Goal: Transaction & Acquisition: Purchase product/service

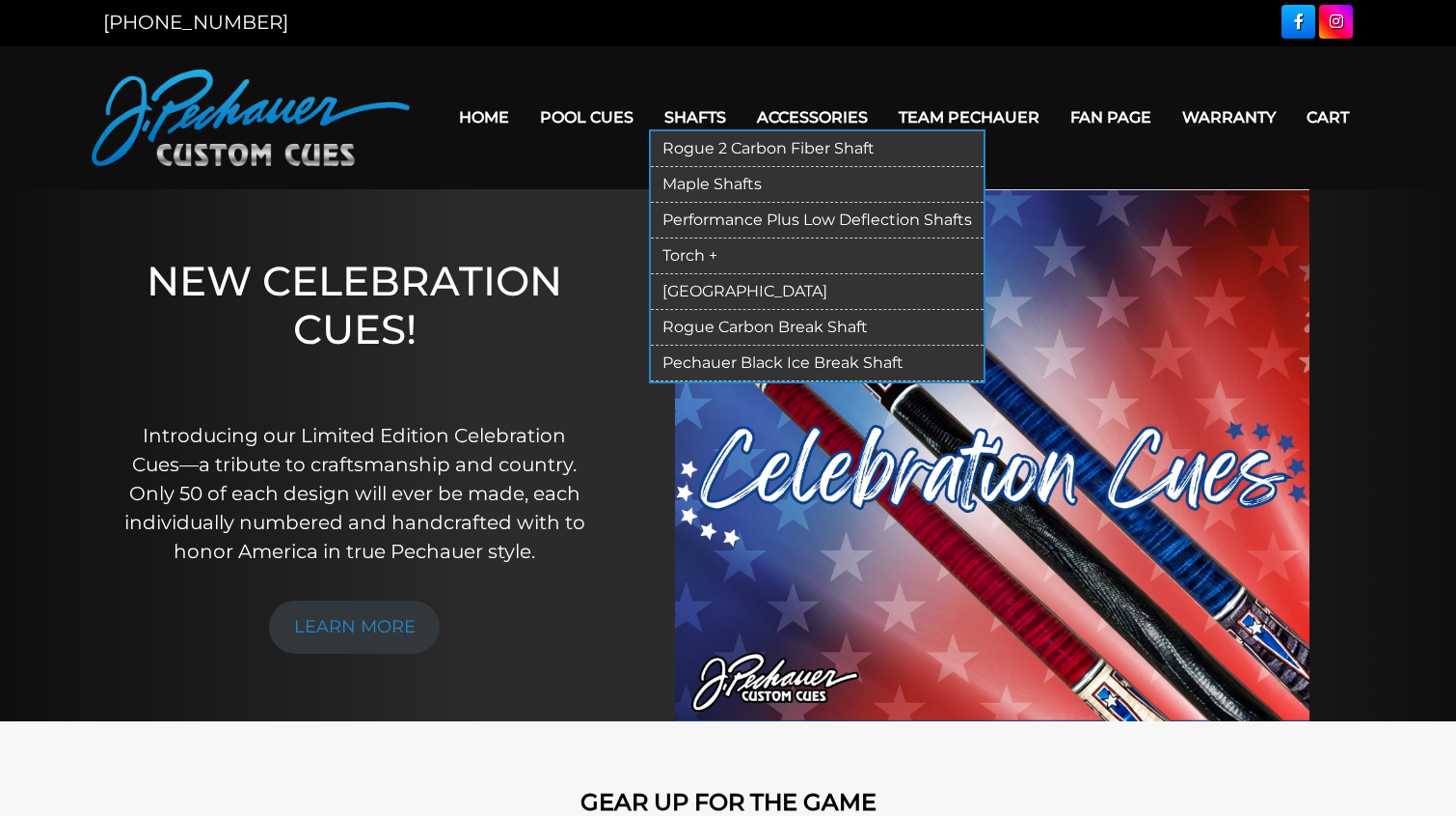
scroll to position [5, 0]
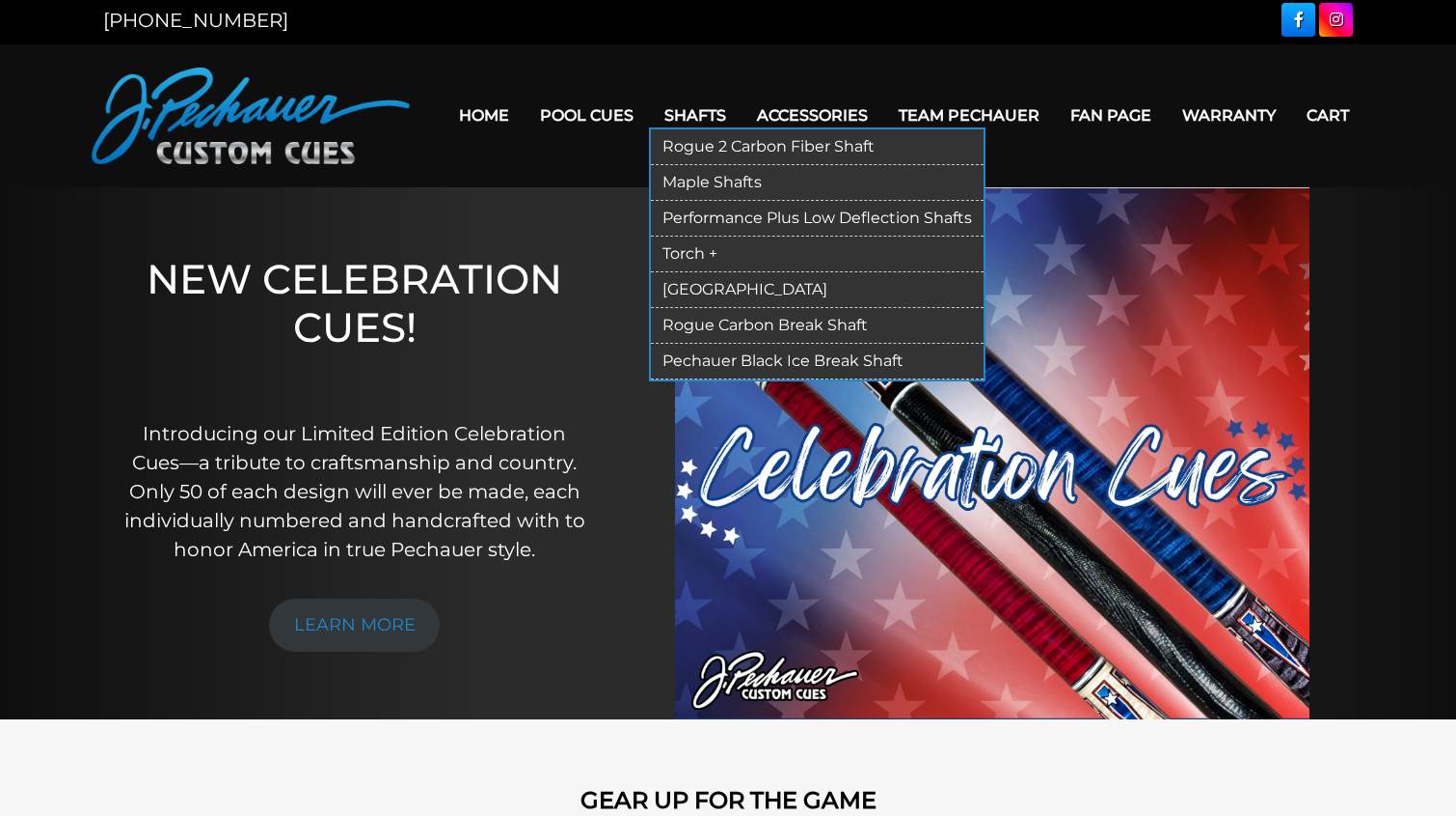
click at [707, 292] on link "[GEOGRAPHIC_DATA]" at bounding box center [818, 290] width 333 height 36
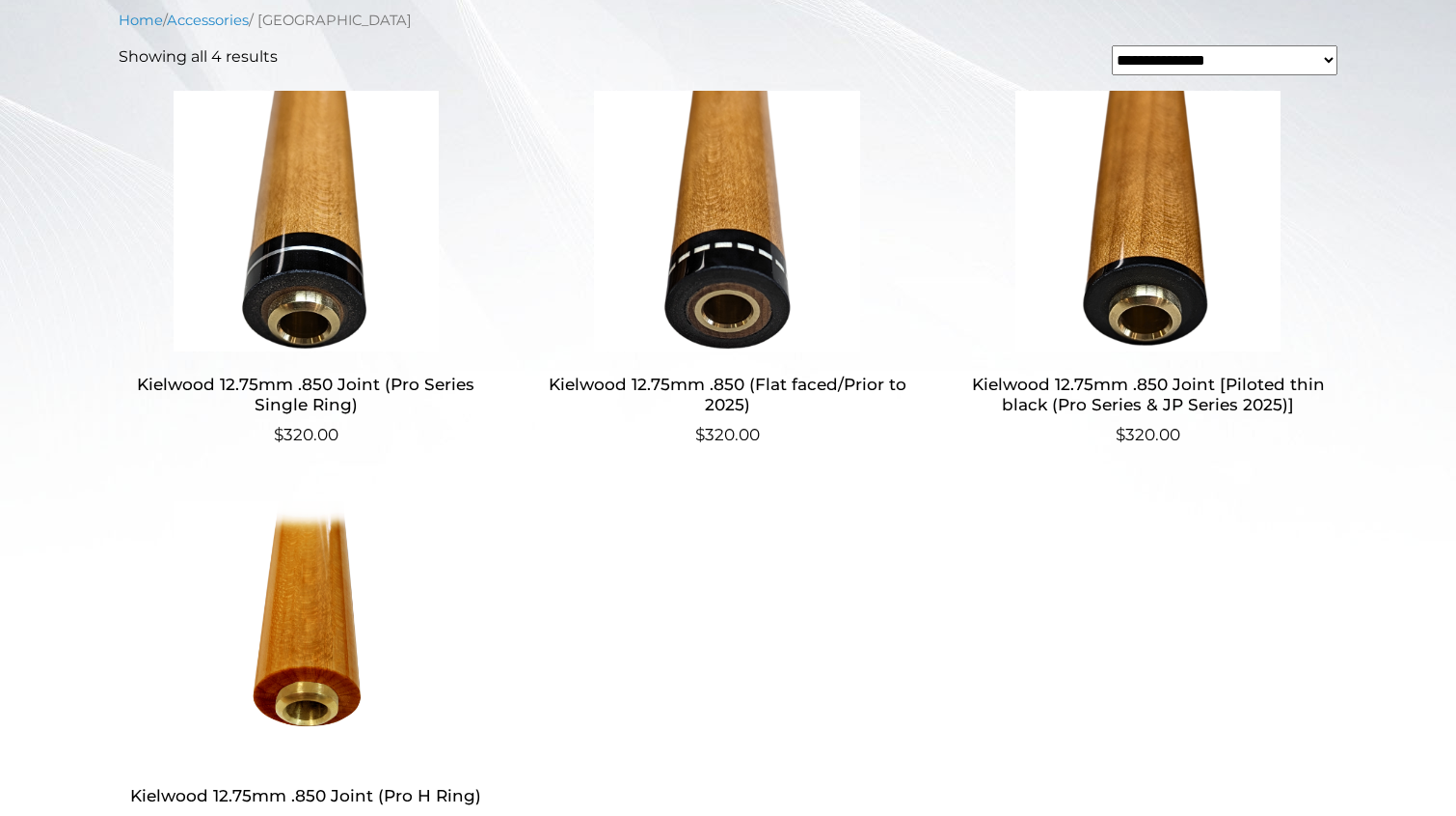
scroll to position [602, 0]
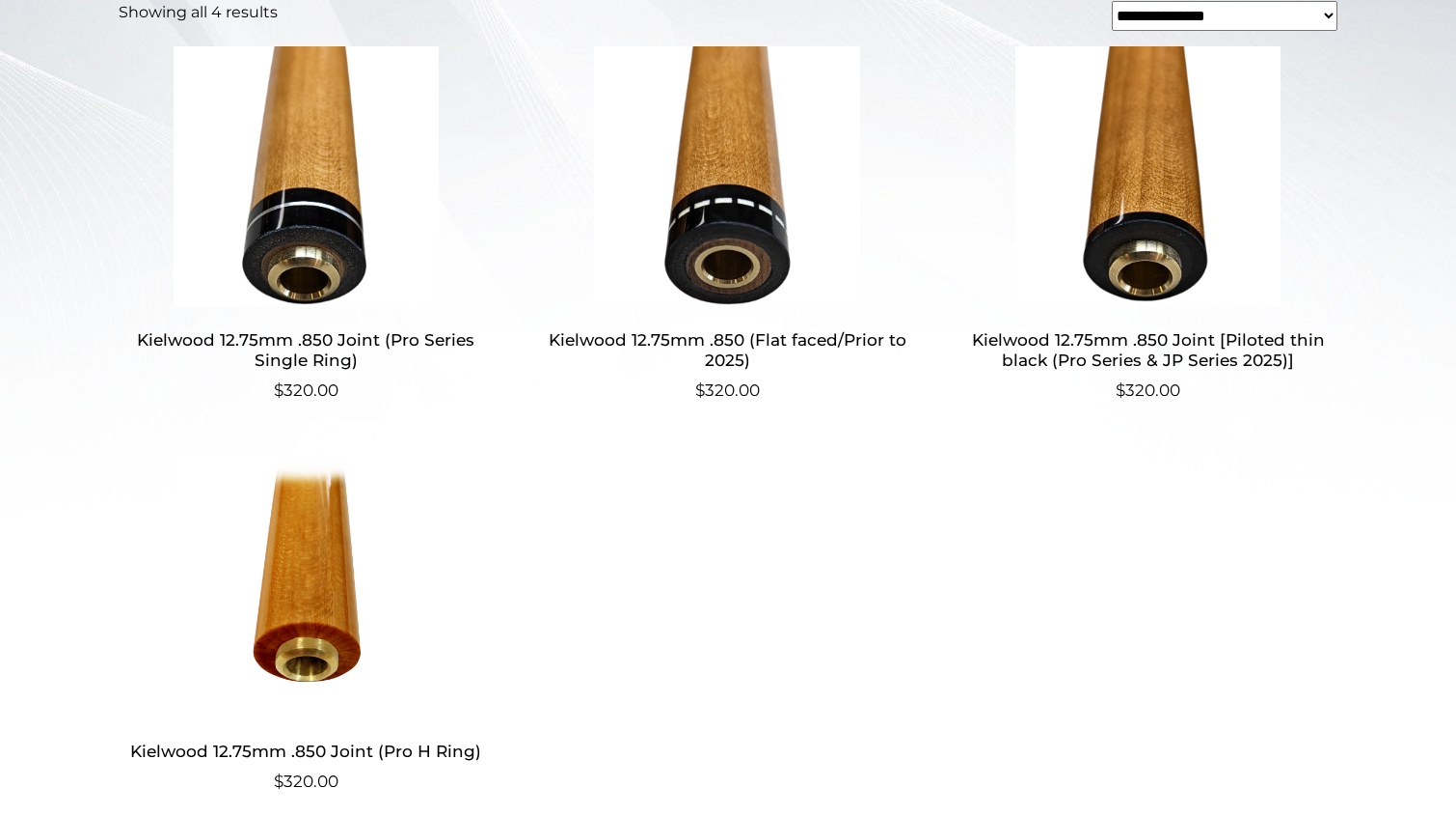
click at [729, 347] on h2 "Kielwood 12.75mm .850 (Flat faced/Prior to 2025)" at bounding box center [727, 350] width 375 height 56
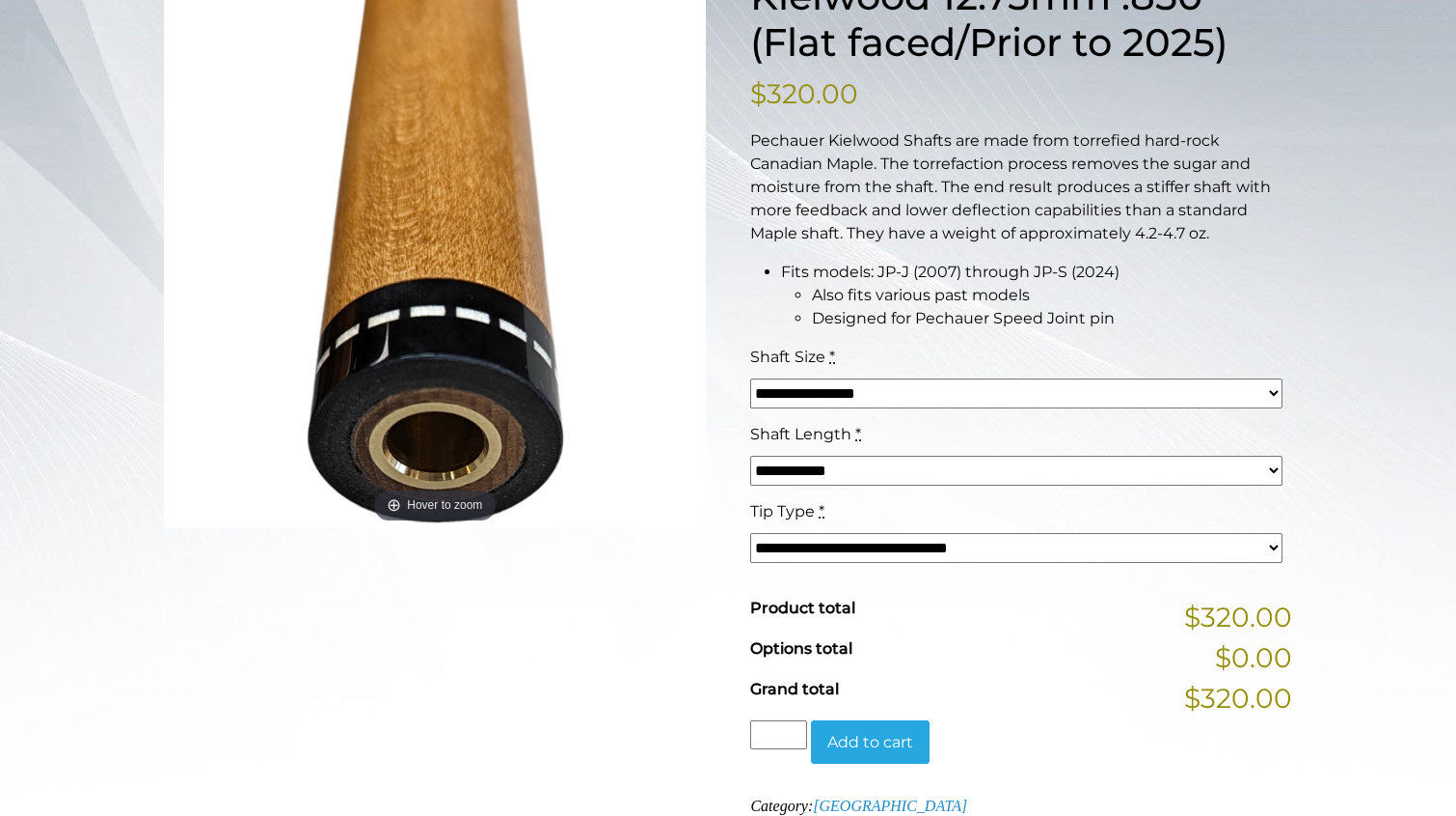
scroll to position [324, 0]
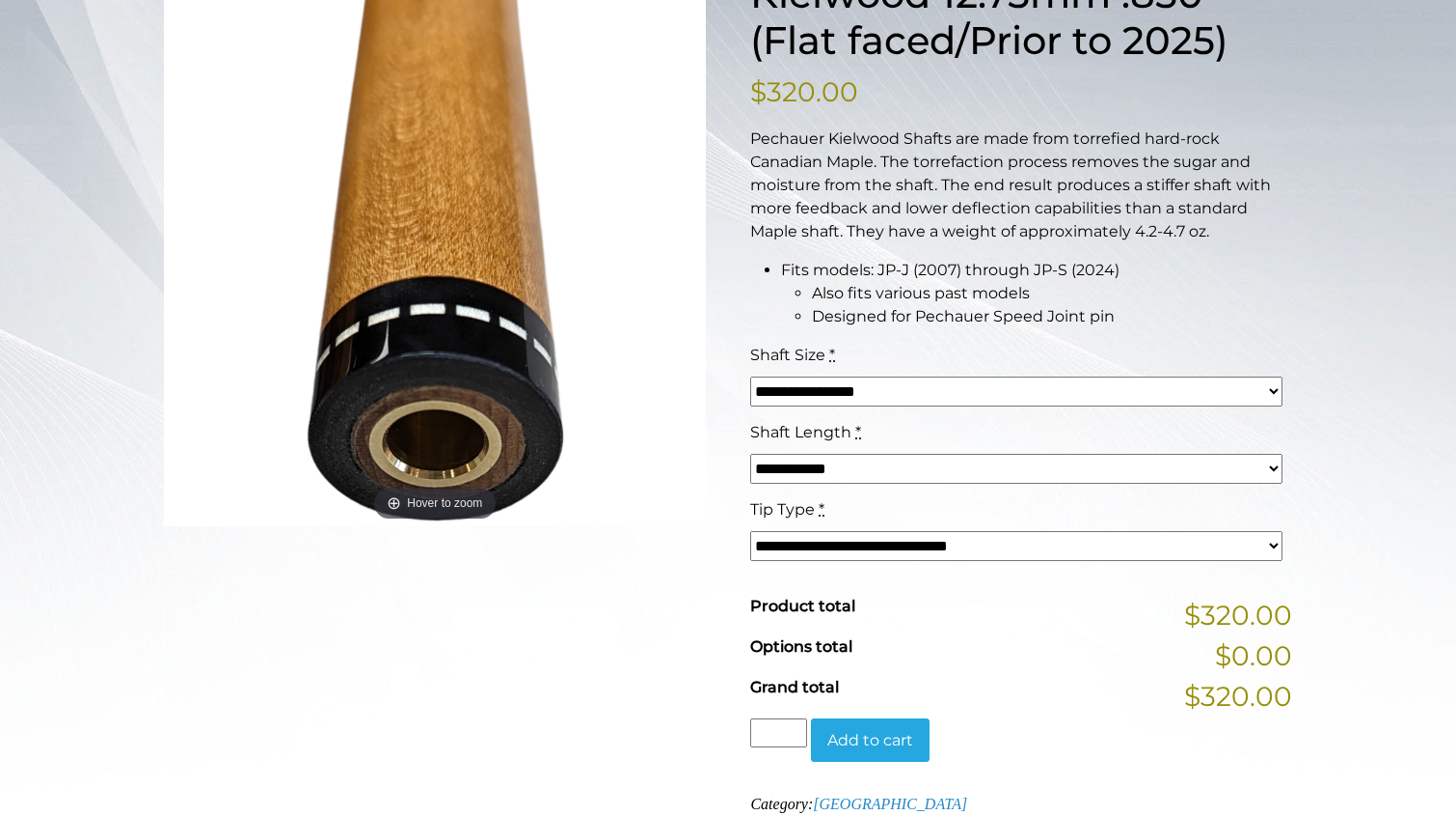
select select "*****"
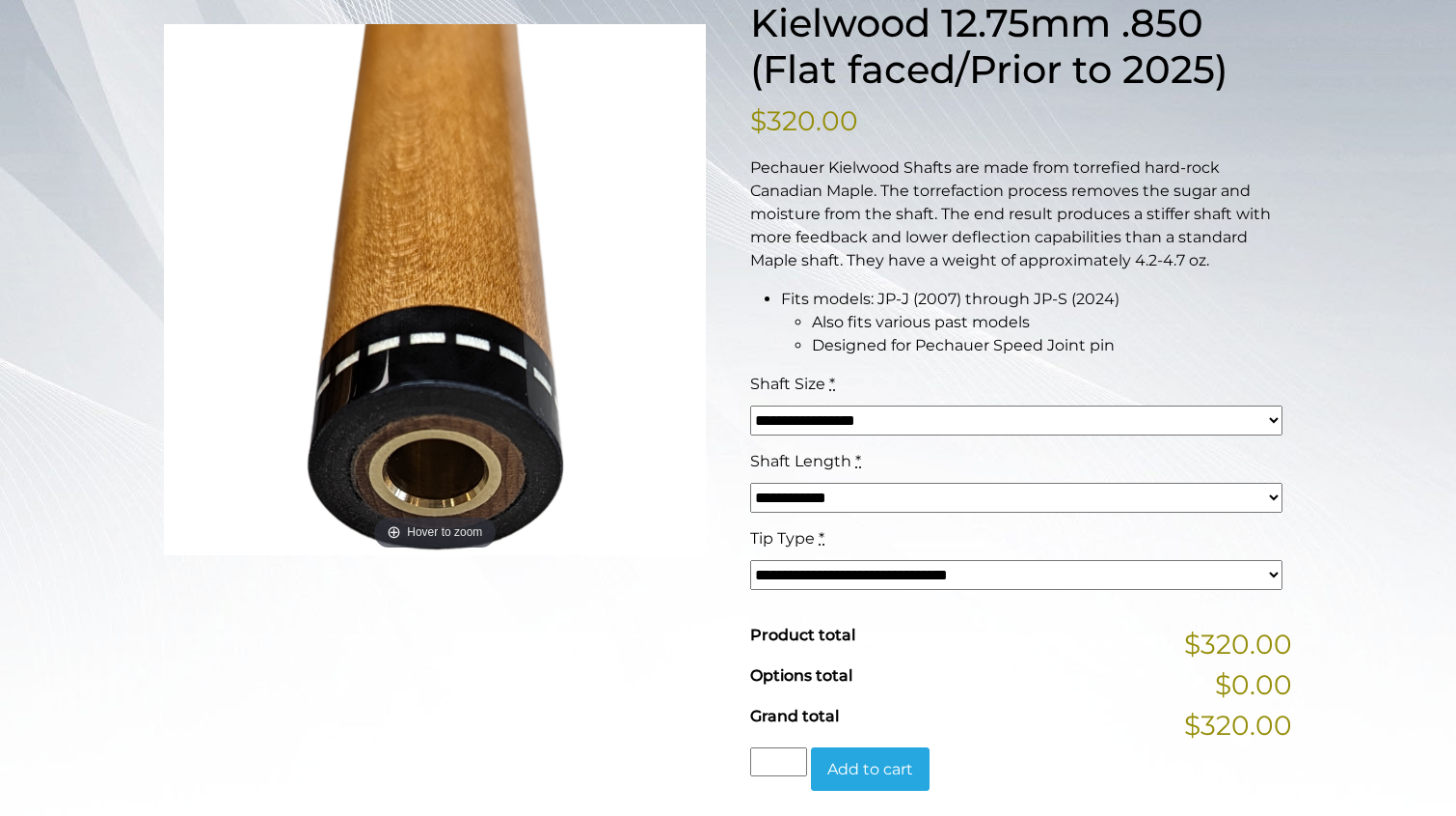
scroll to position [0, 0]
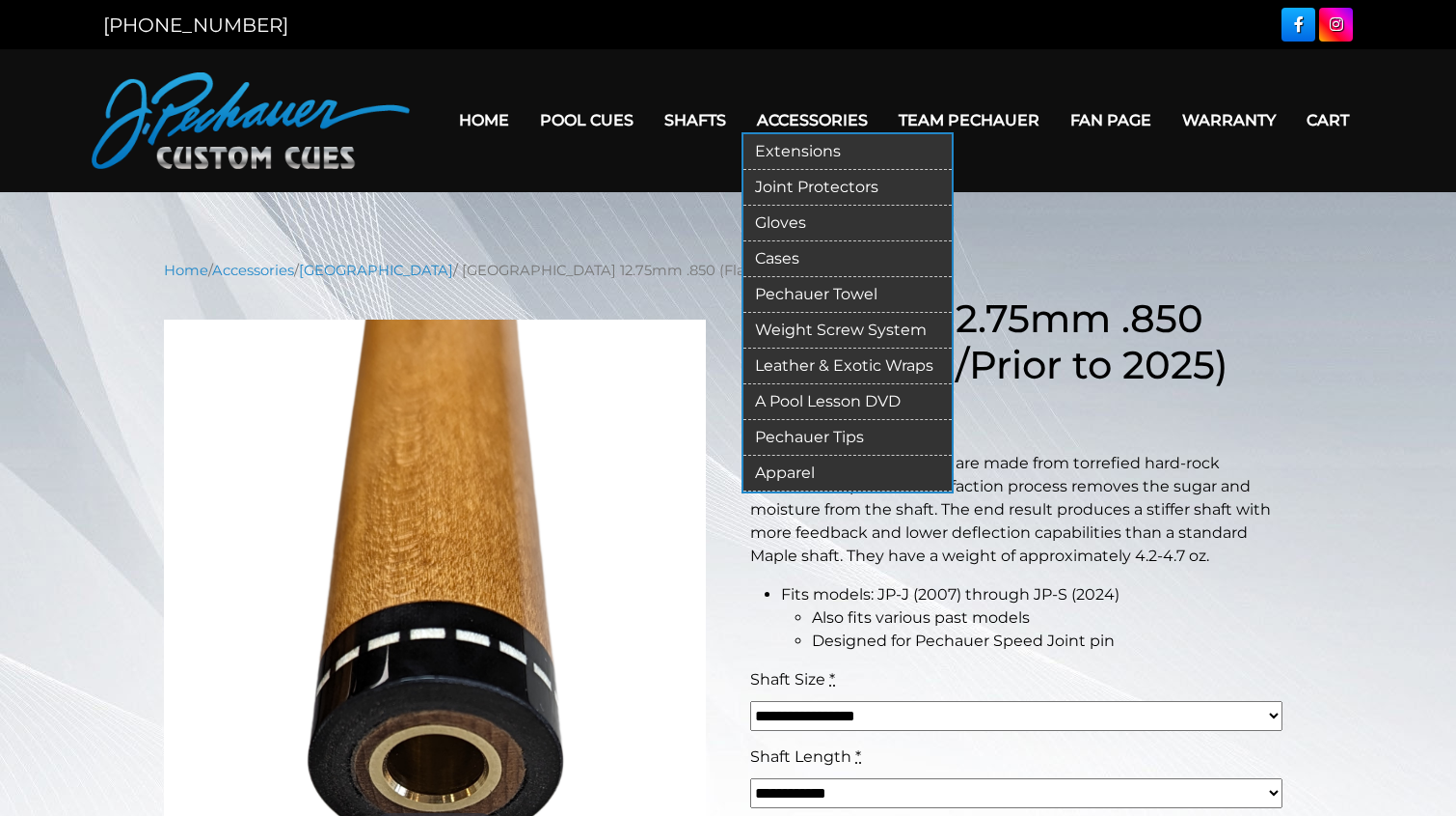
click at [801, 229] on link "Gloves" at bounding box center [847, 224] width 208 height 36
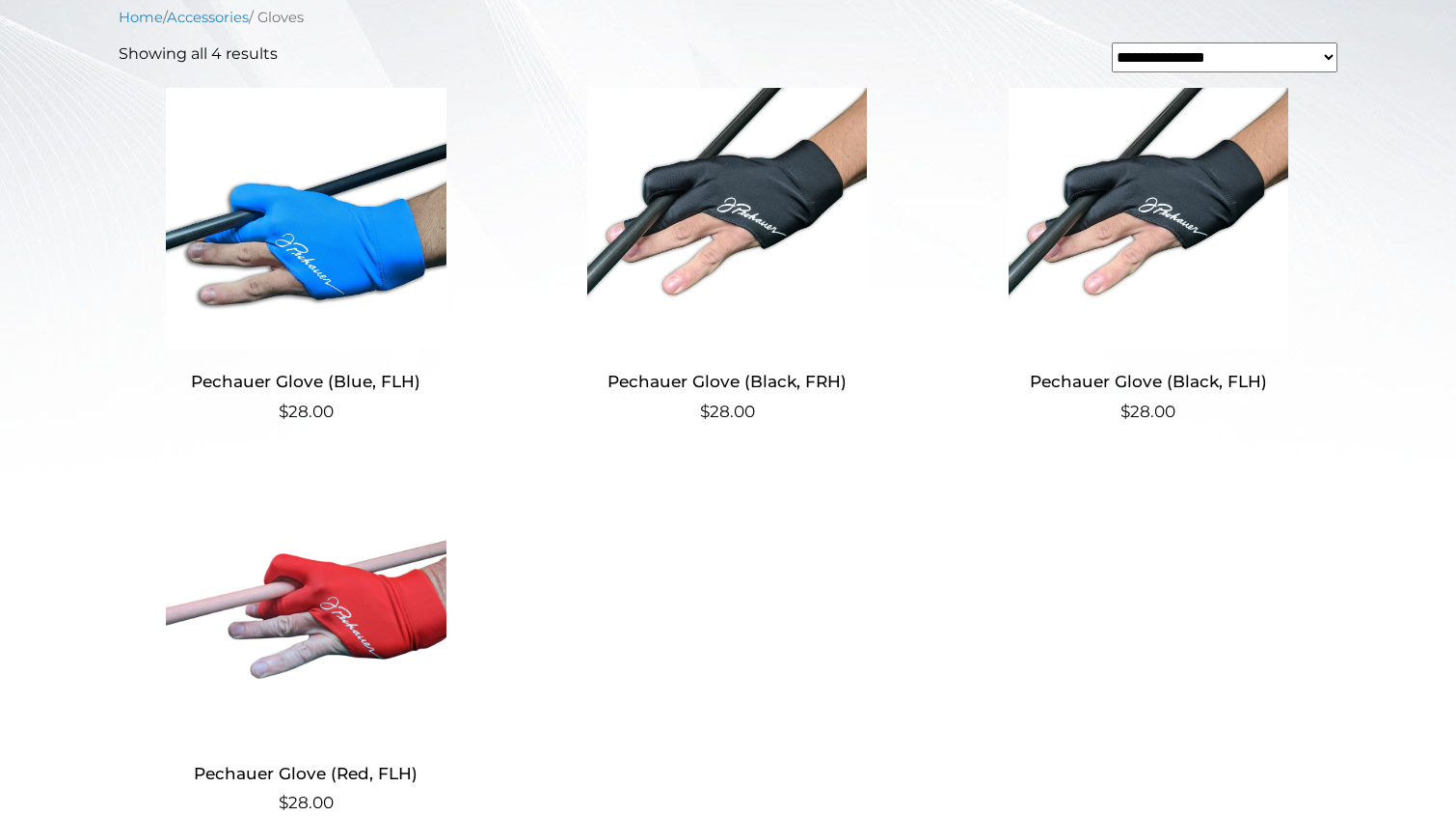
scroll to position [641, 0]
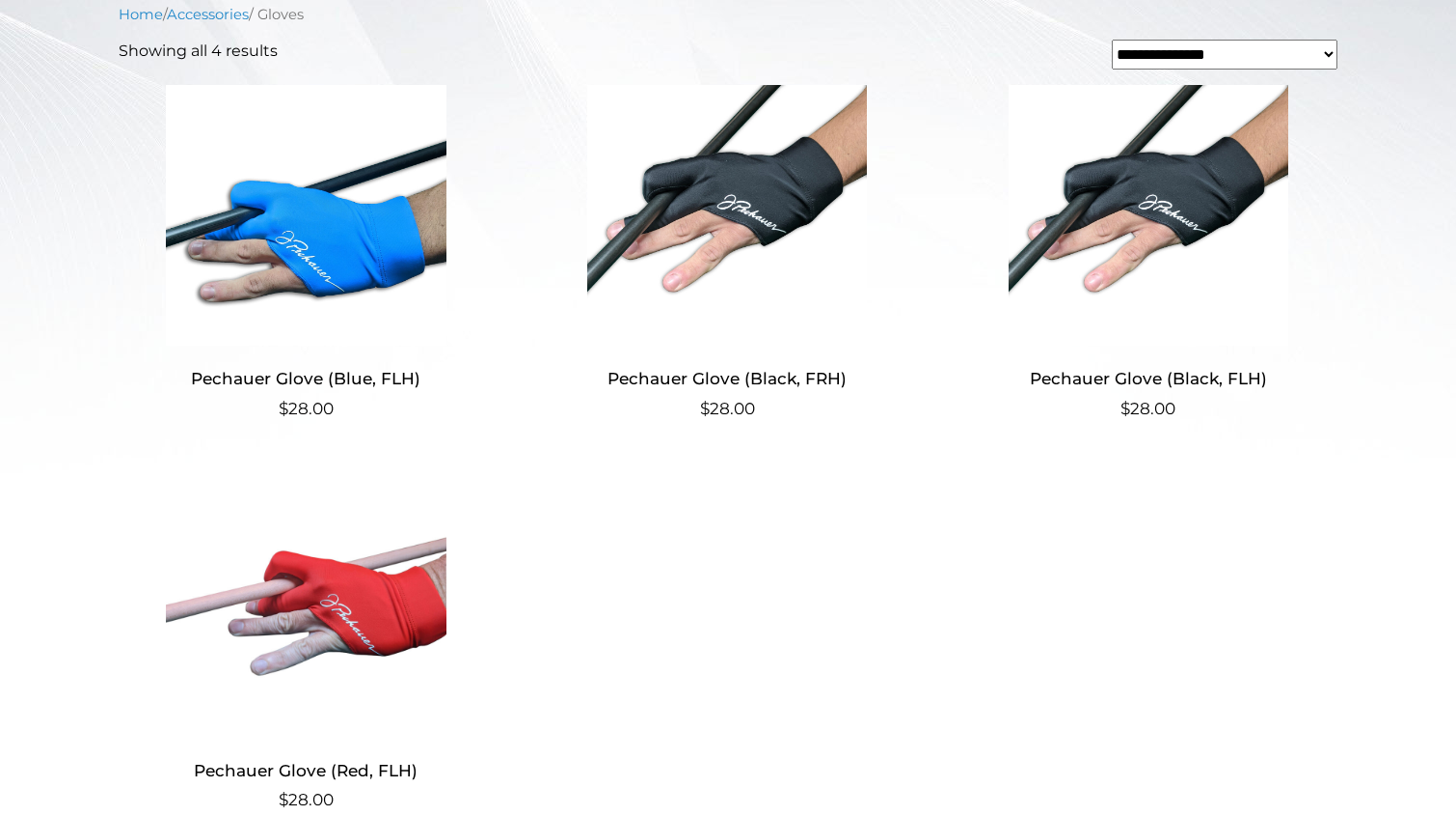
click at [384, 597] on img at bounding box center [305, 606] width 375 height 261
